Goal: Transaction & Acquisition: Purchase product/service

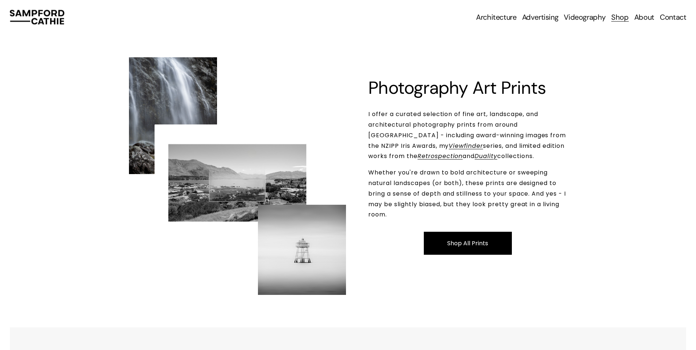
click at [485, 253] on link "Shop All Prints" at bounding box center [468, 243] width 88 height 23
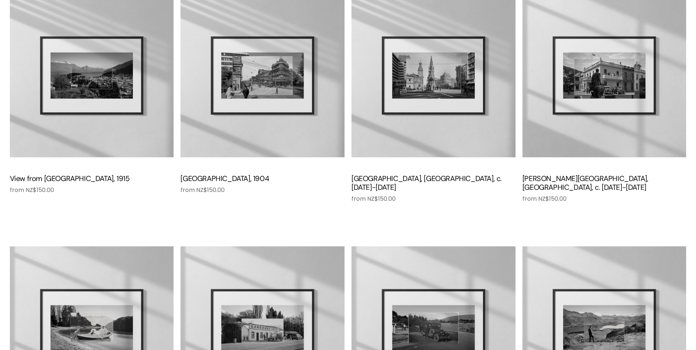
scroll to position [1169, 0]
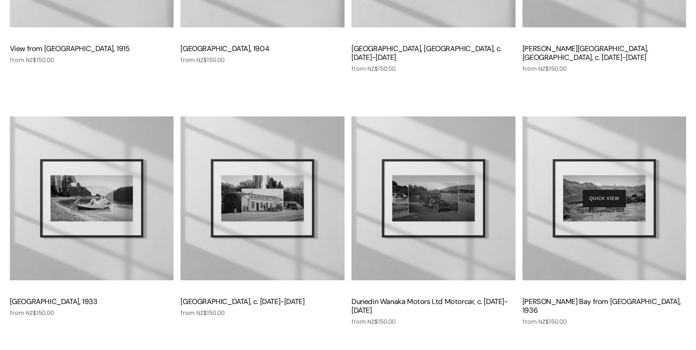
click at [631, 226] on div "Quick View" at bounding box center [605, 199] width 164 height 164
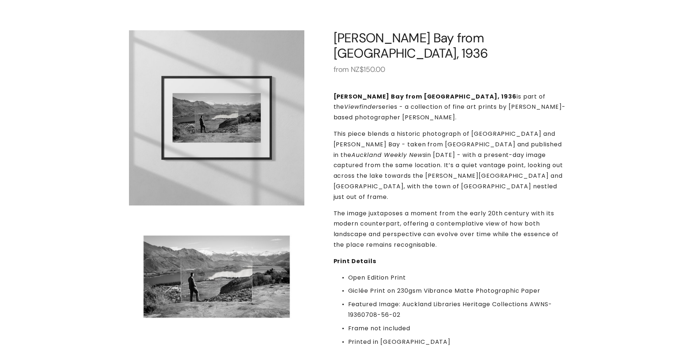
scroll to position [18, 0]
